Goal: Communication & Community: Answer question/provide support

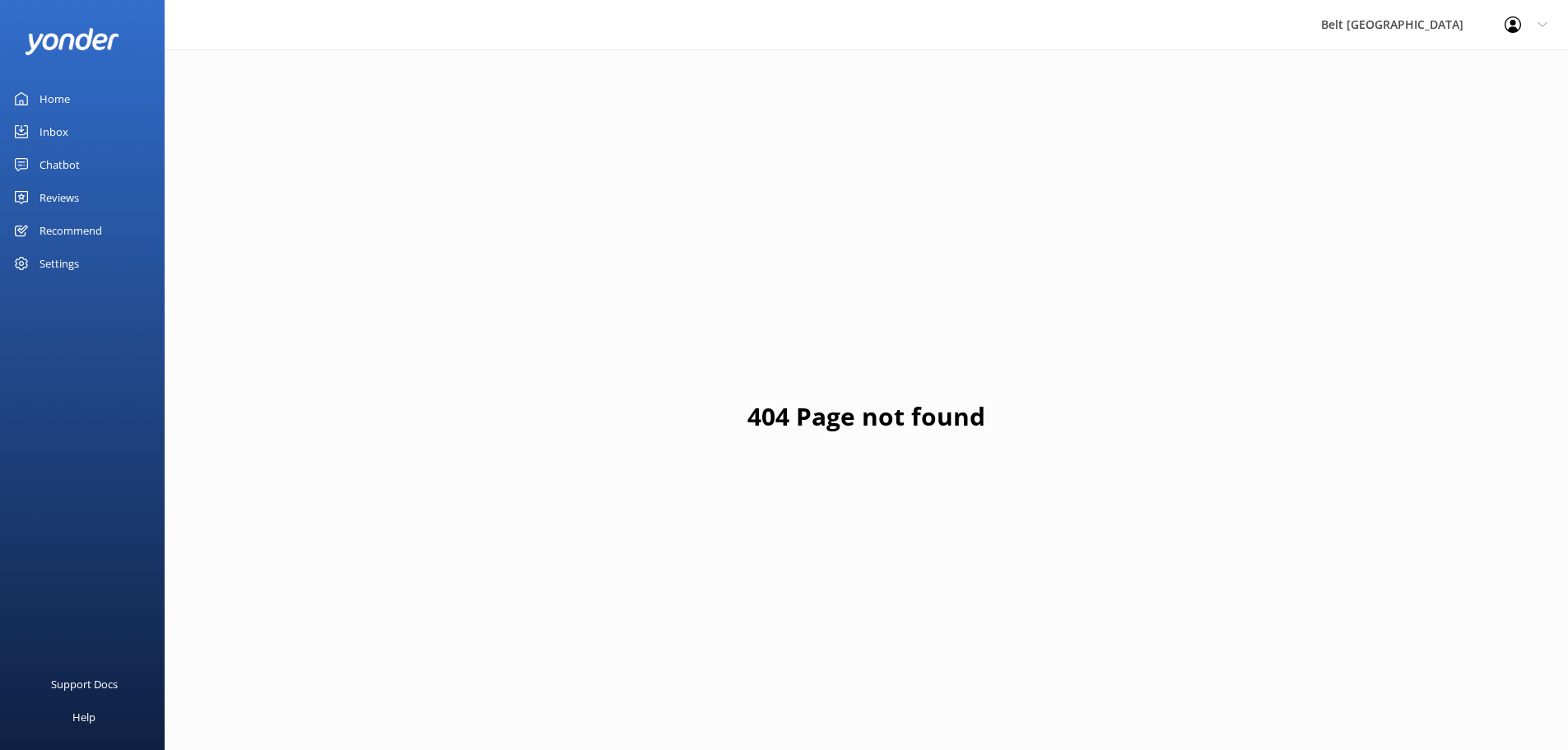
click at [76, 205] on div "Reviews" at bounding box center [59, 197] width 40 height 33
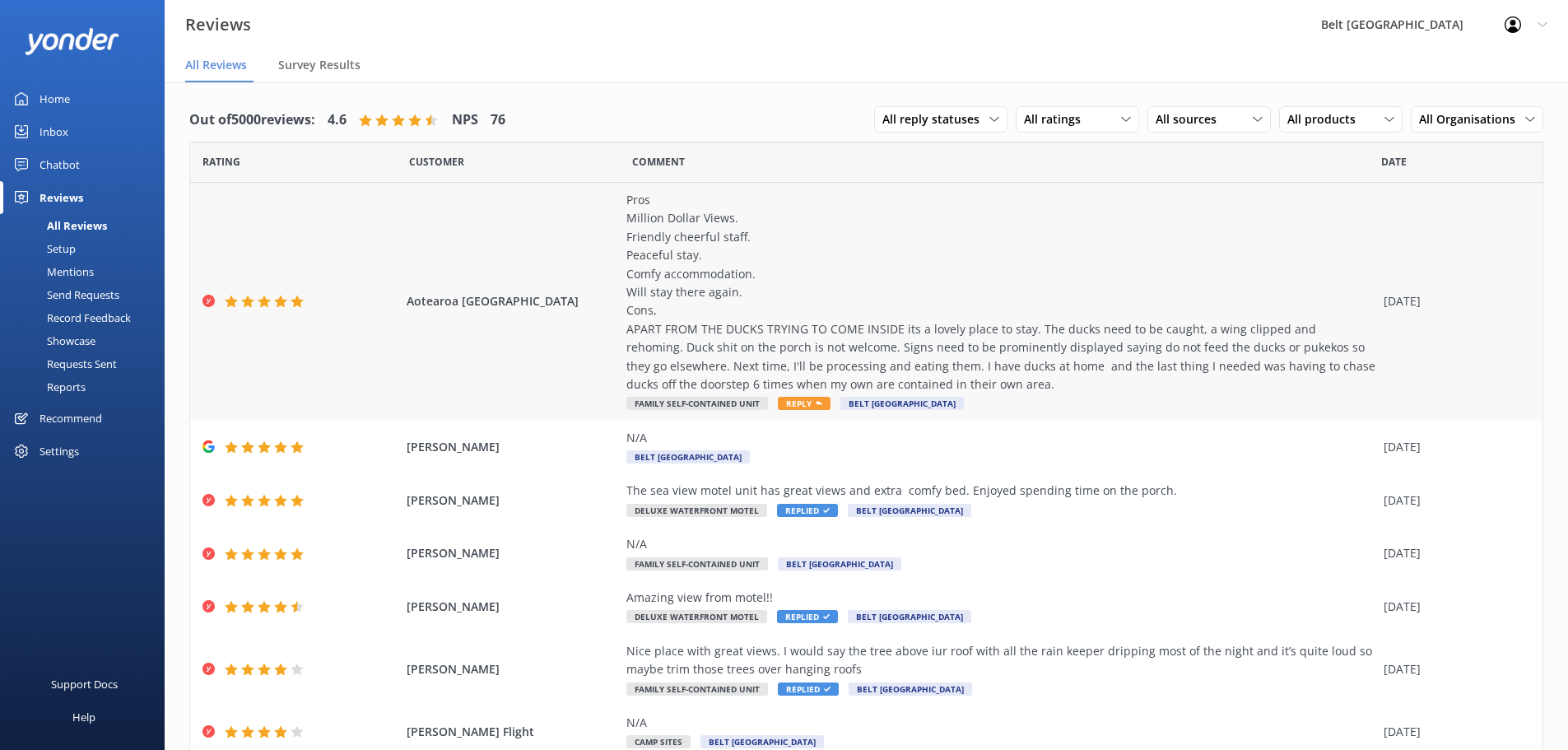
click at [706, 360] on div "Pros Million Dollar Views. Friendly cheerful staff. Peaceful stay. Comfy accomm…" at bounding box center [1000, 292] width 749 height 203
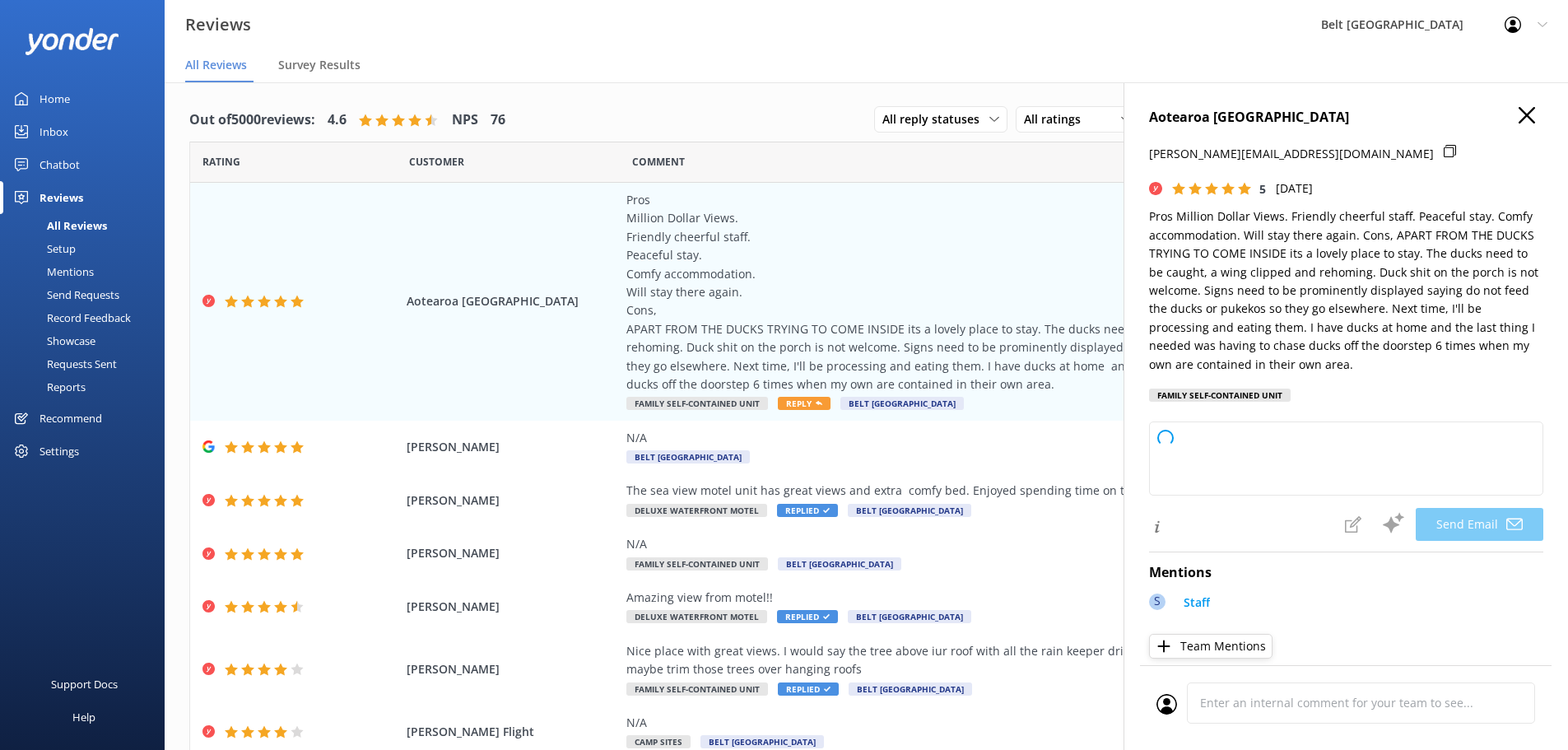
type textarea "Kia ora Aotearoa, Thank you so much for your wonderful review and kind words ab…"
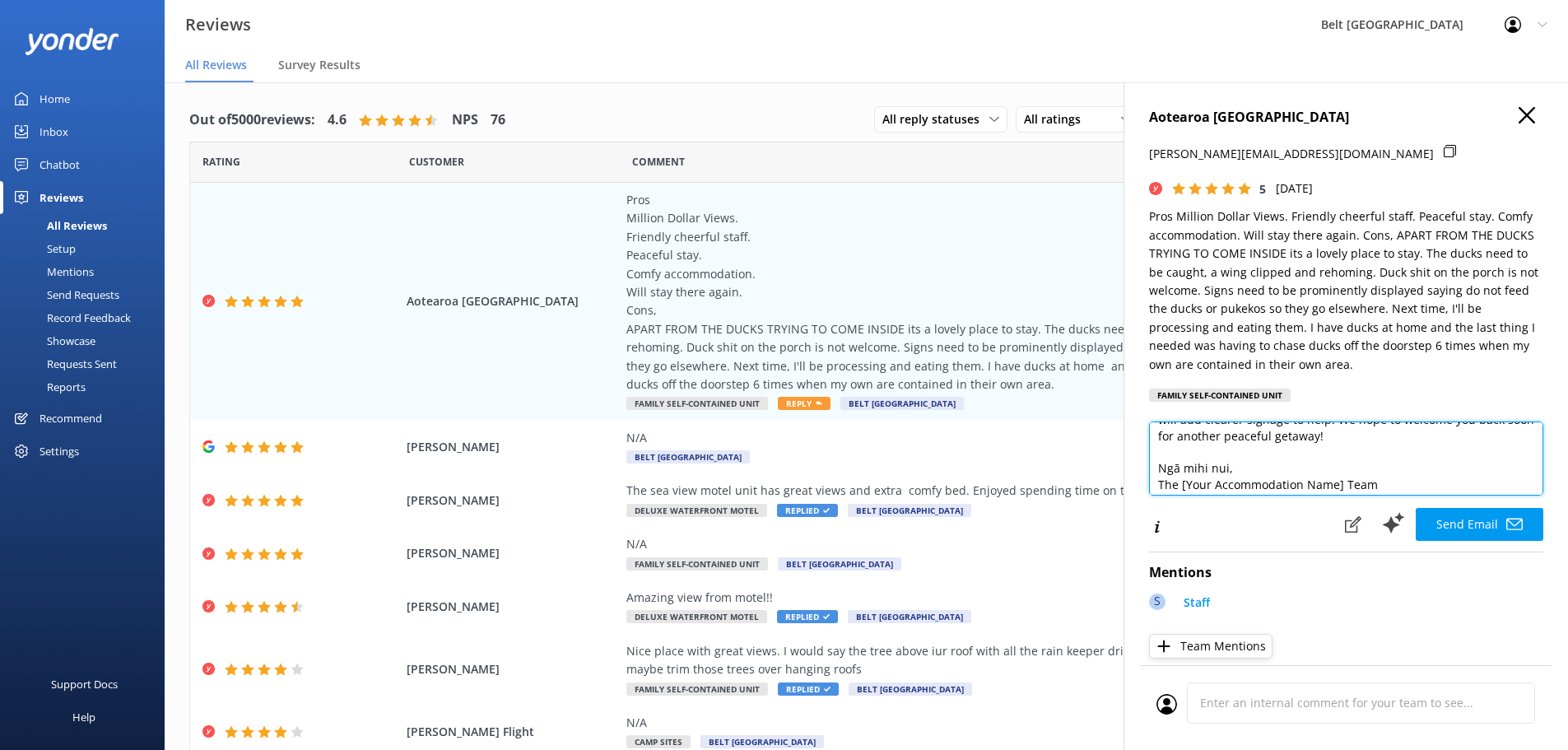
scroll to position [121, 0]
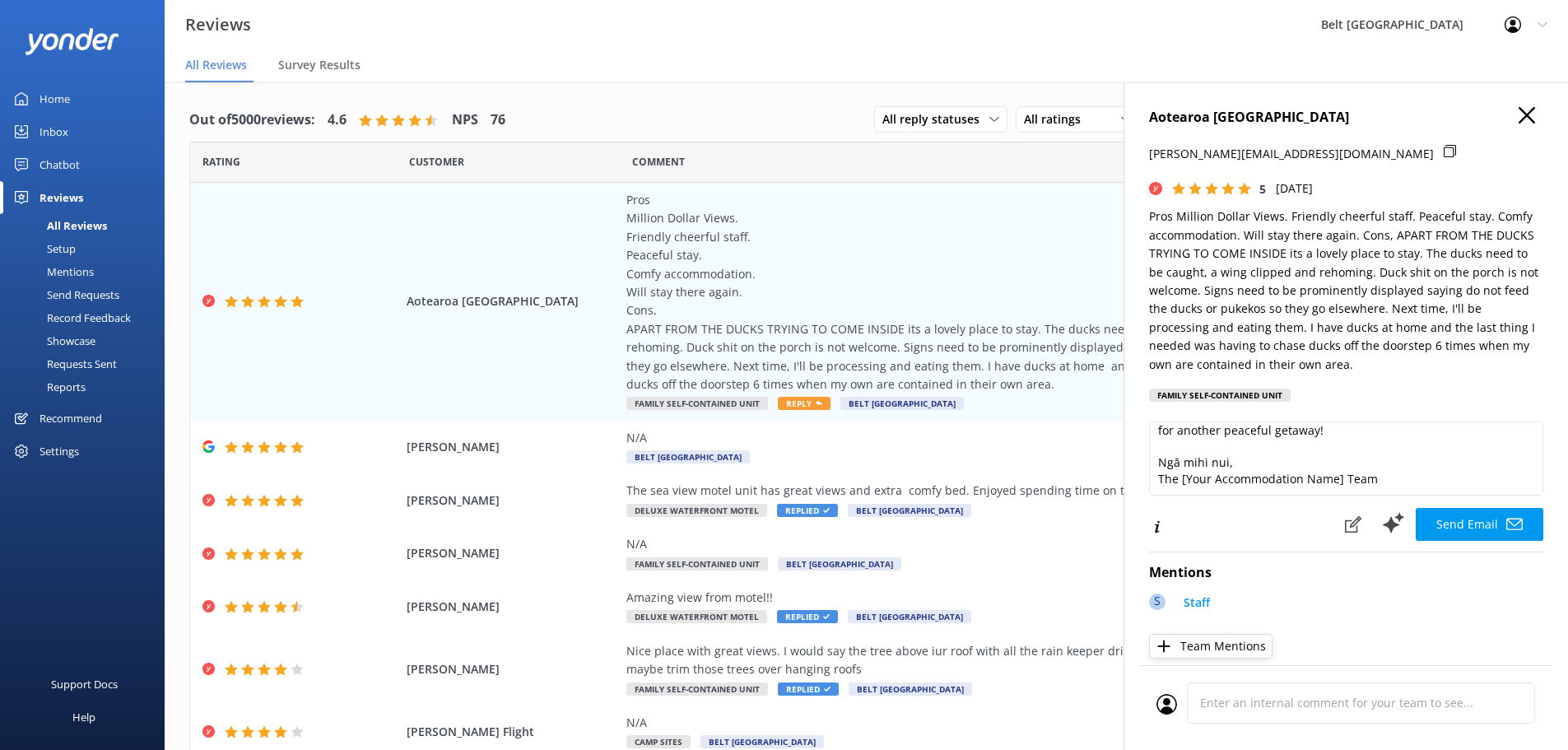
click at [1518, 112] on icon "button" at bounding box center [1526, 115] width 17 height 17
